Goal: Task Accomplishment & Management: Manage account settings

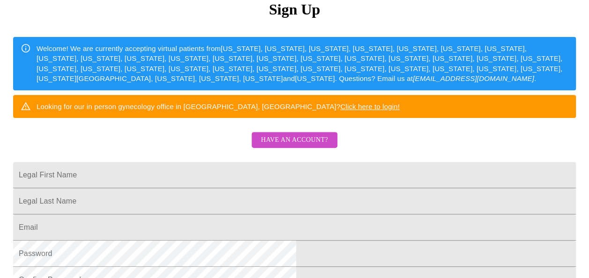
scroll to position [119, 0]
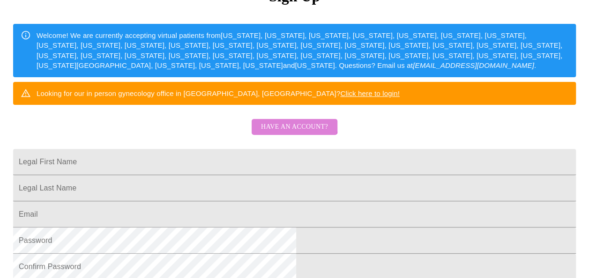
click at [281, 133] on span "Have an account?" at bounding box center [294, 127] width 67 height 12
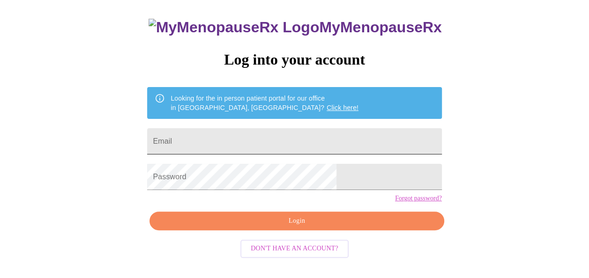
click at [252, 134] on input "Email" at bounding box center [294, 141] width 294 height 26
type input "[EMAIL_ADDRESS][DOMAIN_NAME]"
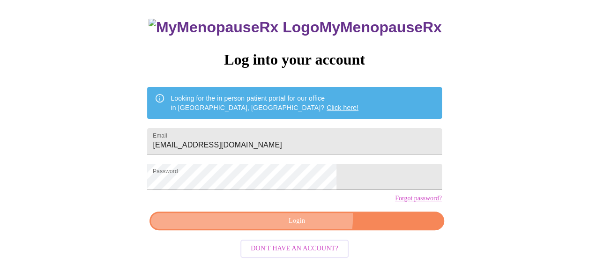
click at [303, 227] on span "Login" at bounding box center [296, 221] width 273 height 12
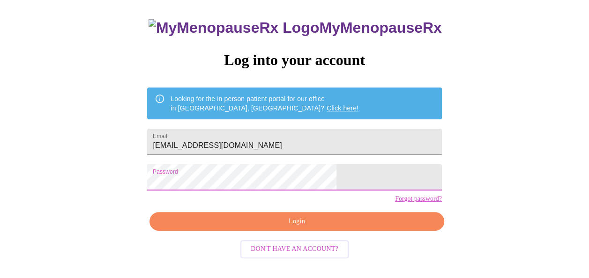
click at [308, 228] on span "Login" at bounding box center [296, 222] width 273 height 12
click at [164, 274] on html "MyMenopauseRx Log into your account Looking for the in person patient portal fo…" at bounding box center [294, 115] width 589 height 341
click at [321, 228] on span "Login" at bounding box center [296, 222] width 273 height 12
click at [298, 228] on span "Login" at bounding box center [296, 222] width 273 height 12
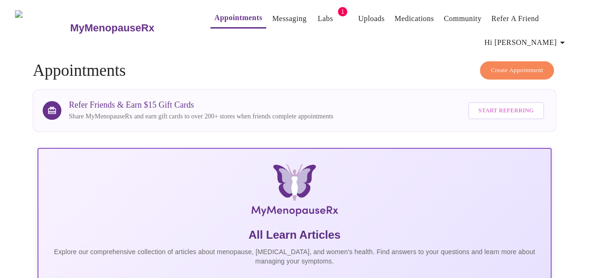
click at [546, 40] on span "Hi [PERSON_NAME]" at bounding box center [525, 42] width 83 height 13
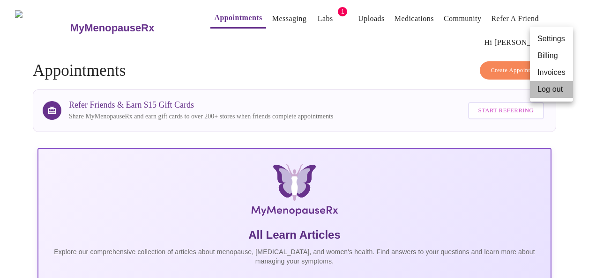
click at [541, 91] on li "Log out" at bounding box center [551, 89] width 43 height 17
